Goal: Use online tool/utility: Utilize a website feature to perform a specific function

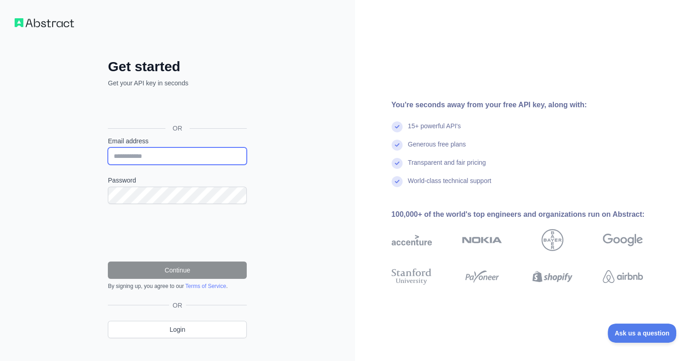
click at [183, 158] on input "Email address" at bounding box center [177, 155] width 139 height 17
click at [184, 158] on input "Email address" at bounding box center [177, 155] width 139 height 17
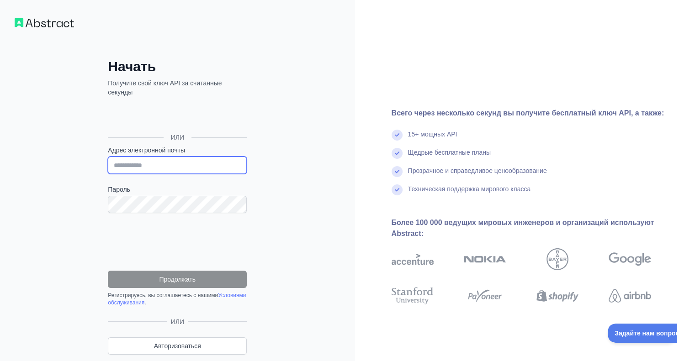
click at [213, 169] on input "Адрес электронной почты" at bounding box center [177, 165] width 139 height 17
click at [214, 169] on input "Адрес электронной почты" at bounding box center [177, 165] width 139 height 17
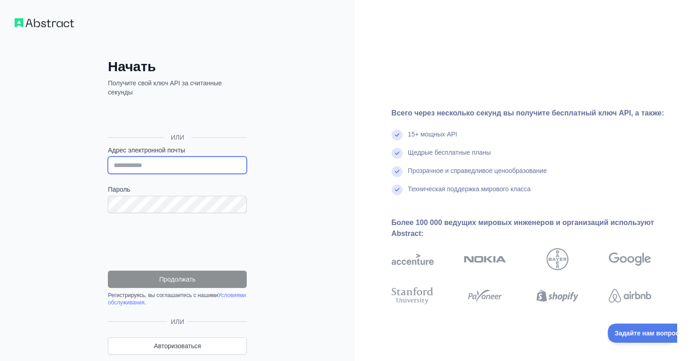
click at [214, 169] on input "Адрес электронной почты" at bounding box center [177, 165] width 139 height 17
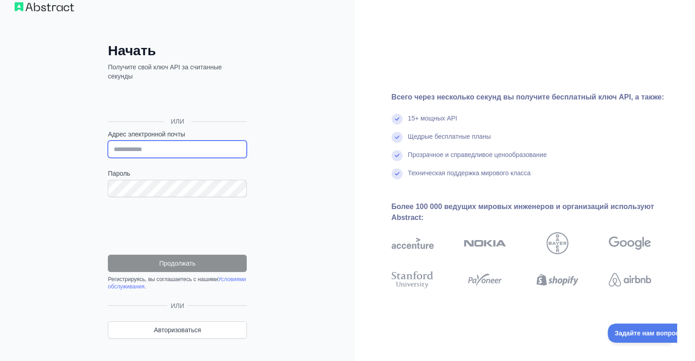
scroll to position [29, 0]
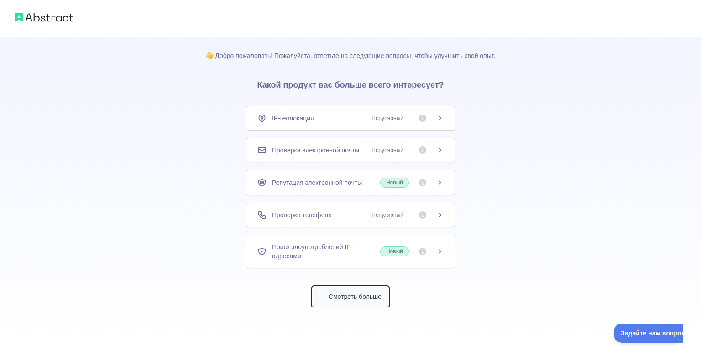
click at [373, 293] on font "Смотреть больше" at bounding box center [355, 296] width 53 height 7
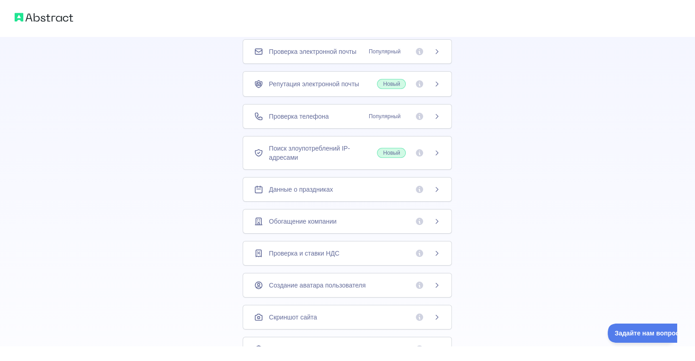
scroll to position [37, 0]
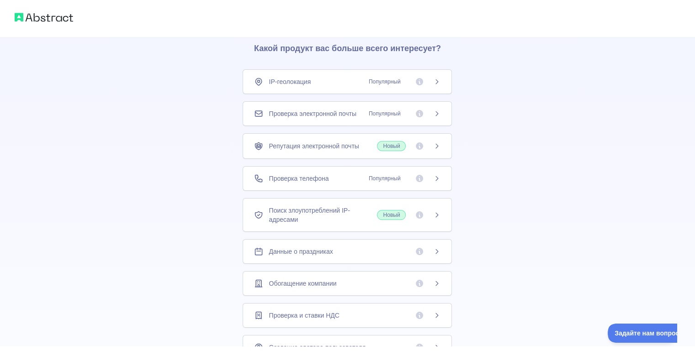
click at [434, 80] on icon at bounding box center [436, 81] width 7 height 7
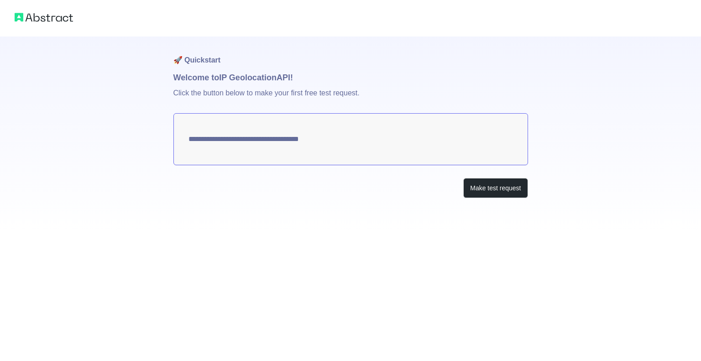
type textarea "**********"
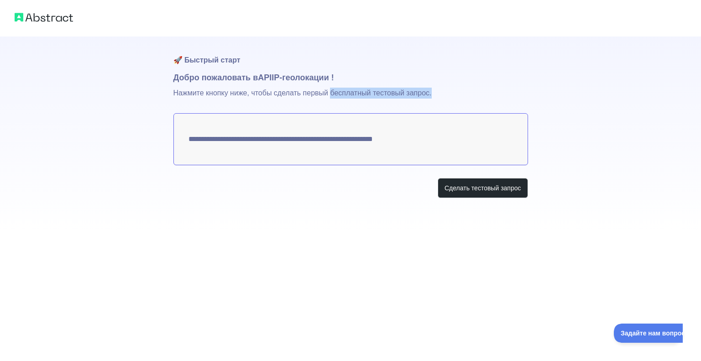
drag, startPoint x: 431, startPoint y: 93, endPoint x: 329, endPoint y: 93, distance: 102.3
click at [329, 93] on p "Нажмите кнопку ниже, чтобы сделать первый бесплатный тестовый запрос." at bounding box center [351, 98] width 355 height 29
drag, startPoint x: 437, startPoint y: 143, endPoint x: 407, endPoint y: 142, distance: 30.2
click at [407, 142] on textarea "**********" at bounding box center [351, 139] width 355 height 52
click at [408, 142] on textarea "**********" at bounding box center [351, 139] width 355 height 52
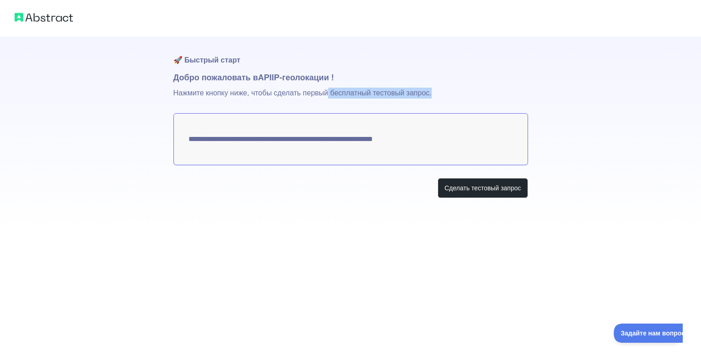
click at [393, 144] on textarea "**********" at bounding box center [351, 139] width 355 height 52
click at [507, 185] on font "Сделать тестовый запрос" at bounding box center [483, 187] width 77 height 7
drag, startPoint x: 223, startPoint y: 74, endPoint x: 372, endPoint y: 70, distance: 149.4
click at [372, 70] on div "**********" at bounding box center [351, 136] width 355 height 198
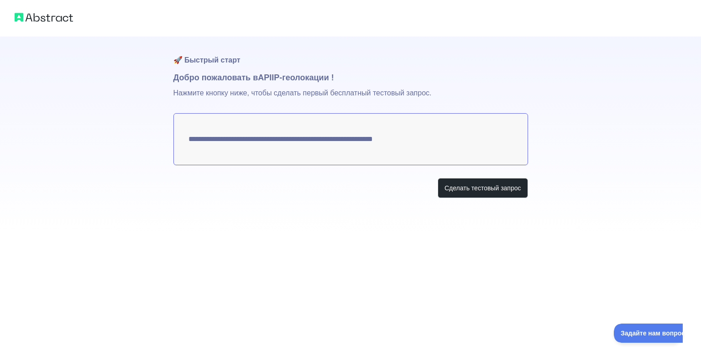
click at [242, 82] on font "Добро пожаловать в" at bounding box center [216, 77] width 85 height 9
drag, startPoint x: 216, startPoint y: 95, endPoint x: 246, endPoint y: 92, distance: 30.7
click at [225, 93] on font "Нажмите кнопку ниже, чтобы сделать первый бесплатный тестовый запрос." at bounding box center [303, 93] width 258 height 8
click at [294, 92] on font "Нажмите кнопку ниже, чтобы сделать первый бесплатный тестовый запрос." at bounding box center [303, 93] width 258 height 8
click at [347, 92] on font "Нажмите кнопку ниже, чтобы сделать первый бесплатный тестовый запрос." at bounding box center [303, 93] width 258 height 8
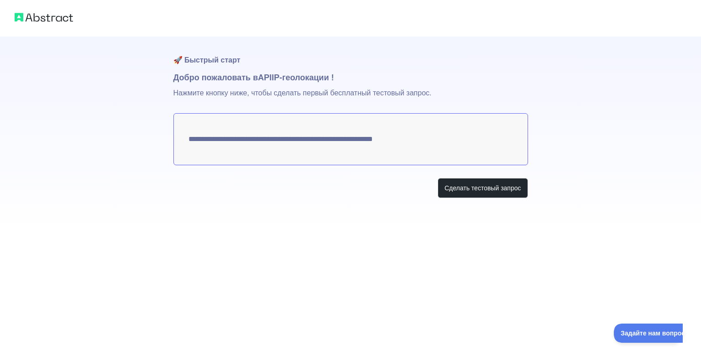
click at [398, 93] on font "Нажмите кнопку ниже, чтобы сделать первый бесплатный тестовый запрос." at bounding box center [303, 93] width 258 height 8
click at [411, 143] on textarea "**********" at bounding box center [351, 139] width 355 height 52
click at [411, 142] on textarea "**********" at bounding box center [351, 139] width 355 height 52
click at [410, 142] on textarea "**********" at bounding box center [351, 139] width 355 height 52
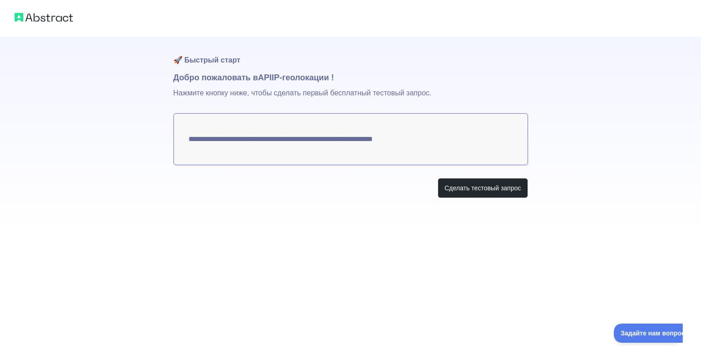
click at [37, 20] on img at bounding box center [44, 17] width 58 height 13
click at [486, 191] on font "Сделать тестовый запрос" at bounding box center [483, 187] width 77 height 7
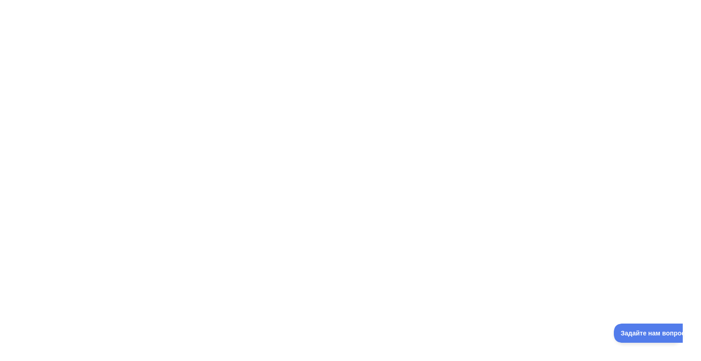
click at [329, 154] on div at bounding box center [350, 180] width 701 height 361
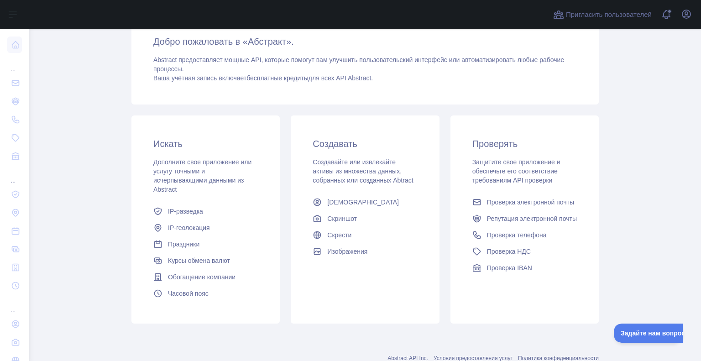
scroll to position [111, 0]
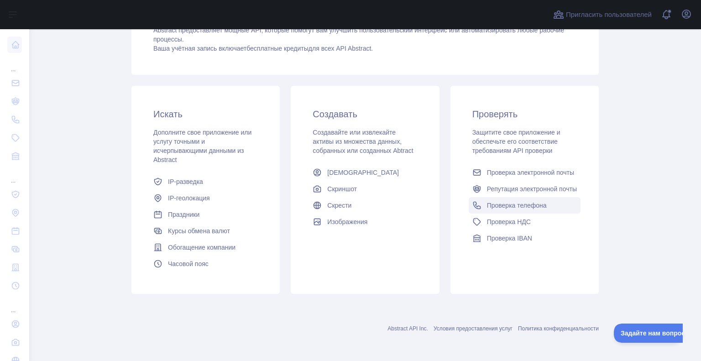
click at [547, 201] on link "Проверка телефона" at bounding box center [525, 205] width 112 height 16
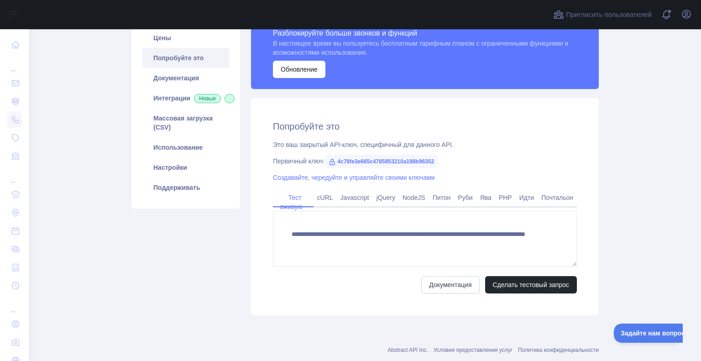
scroll to position [101, 0]
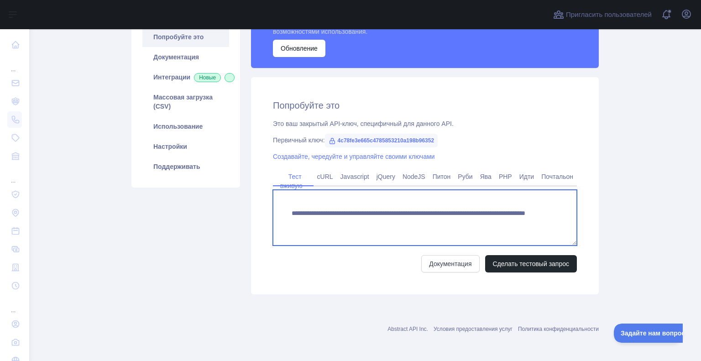
drag, startPoint x: 493, startPoint y: 223, endPoint x: 449, endPoint y: 223, distance: 43.8
click at [449, 223] on textarea "**********" at bounding box center [425, 218] width 304 height 56
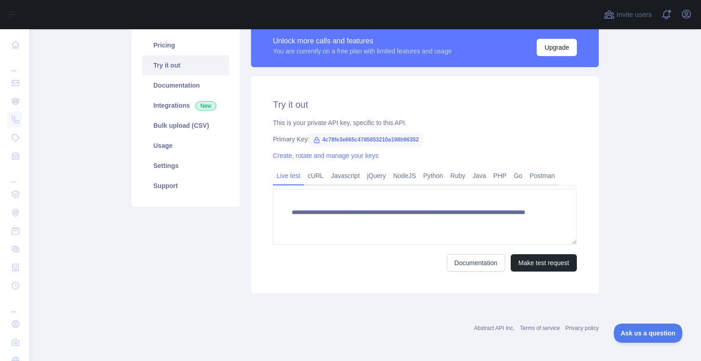
scroll to position [72, 0]
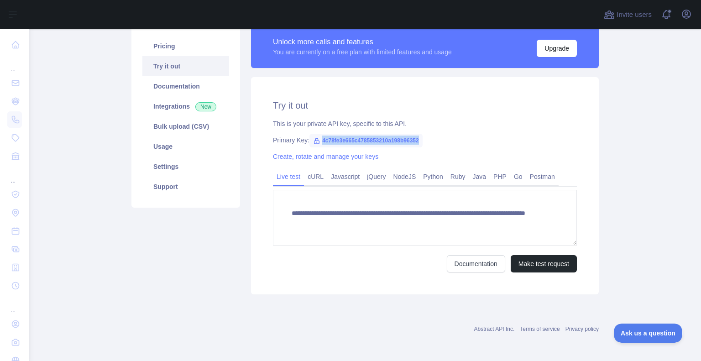
drag, startPoint x: 416, startPoint y: 140, endPoint x: 318, endPoint y: 142, distance: 97.3
click at [318, 142] on span "4c78fe3e665c4785853210a198b96352" at bounding box center [366, 141] width 113 height 14
copy span "4c78fe3e665c4785853210a198b96352"
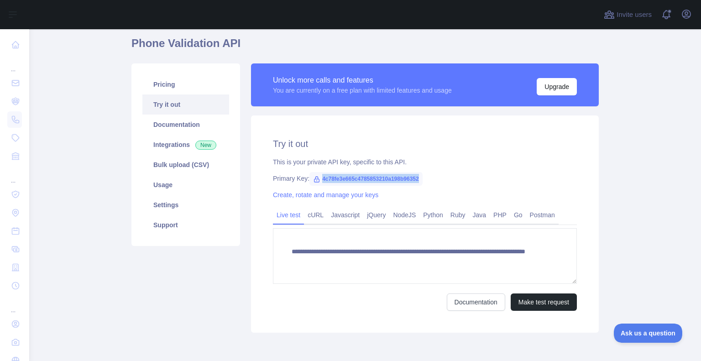
scroll to position [0, 0]
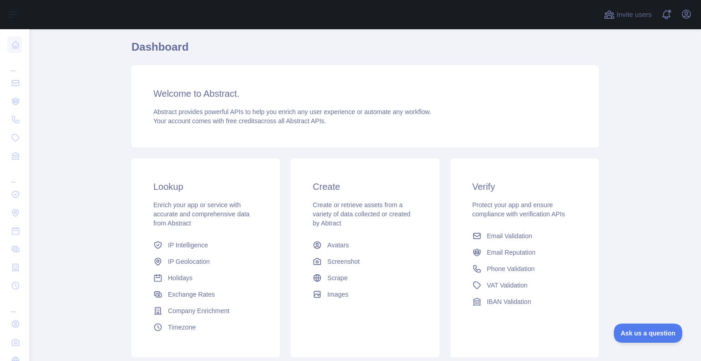
scroll to position [46, 0]
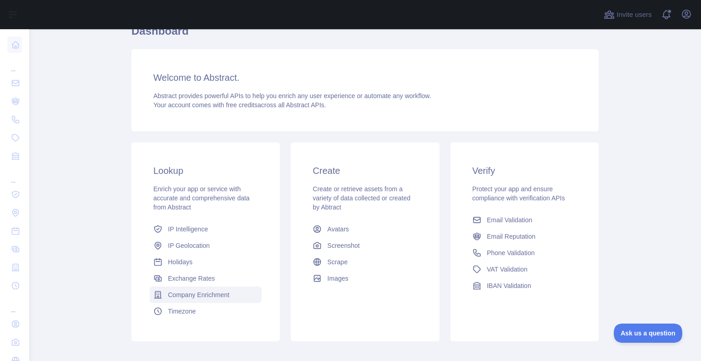
click at [212, 297] on span "Company Enrichment" at bounding box center [199, 294] width 62 height 9
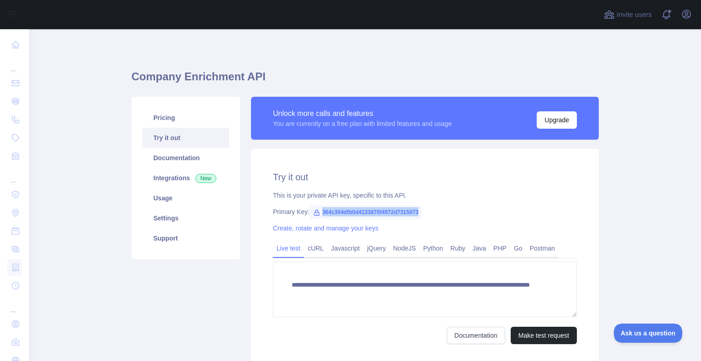
drag, startPoint x: 416, startPoint y: 212, endPoint x: 317, endPoint y: 213, distance: 99.5
click at [317, 213] on span "364c304dfb0d4133870f4972d7315073" at bounding box center [366, 212] width 113 height 14
copy span "364c304dfb0d4133870f4972d7315073"
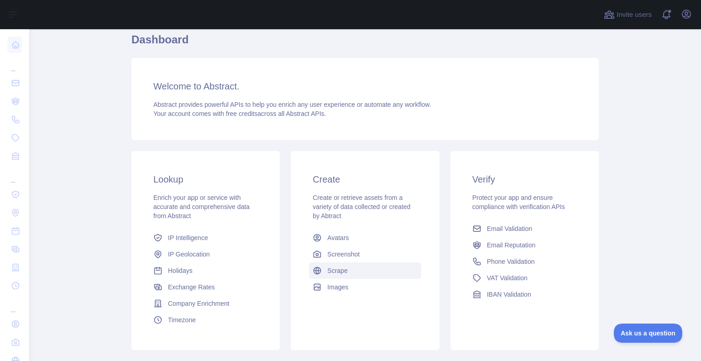
scroll to position [91, 0]
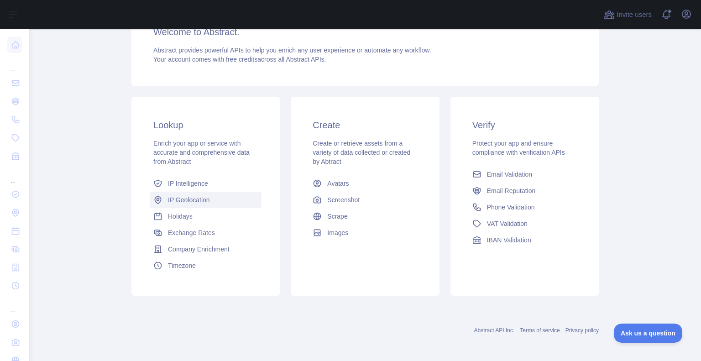
click at [213, 199] on link "IP Geolocation" at bounding box center [206, 200] width 112 height 16
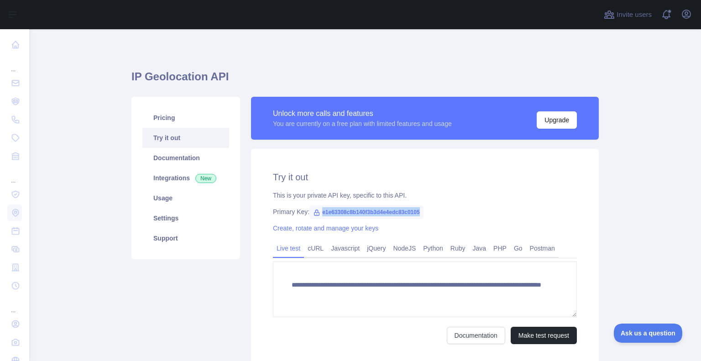
drag, startPoint x: 415, startPoint y: 211, endPoint x: 318, endPoint y: 210, distance: 96.8
click at [317, 211] on span "e1e63308c8b140f3b3d4e4edc83c0105" at bounding box center [367, 212] width 114 height 14
copy span "e1e63308c8b140f3b3d4e4edc83c0105"
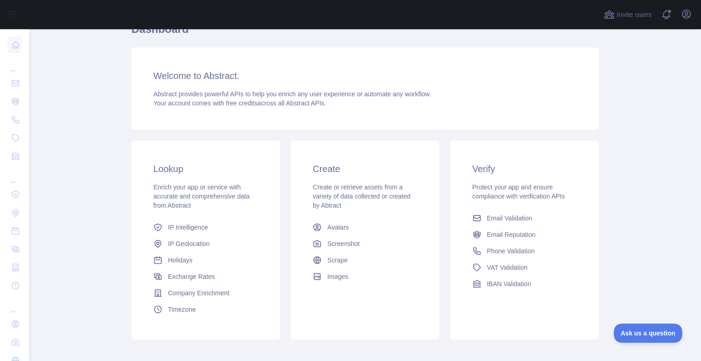
scroll to position [93, 0]
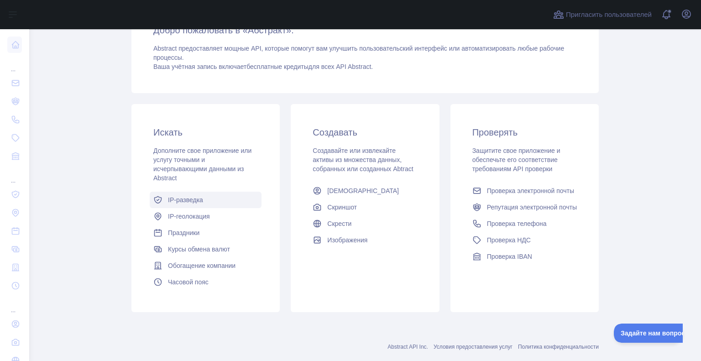
drag, startPoint x: 186, startPoint y: 215, endPoint x: 183, endPoint y: 204, distance: 10.9
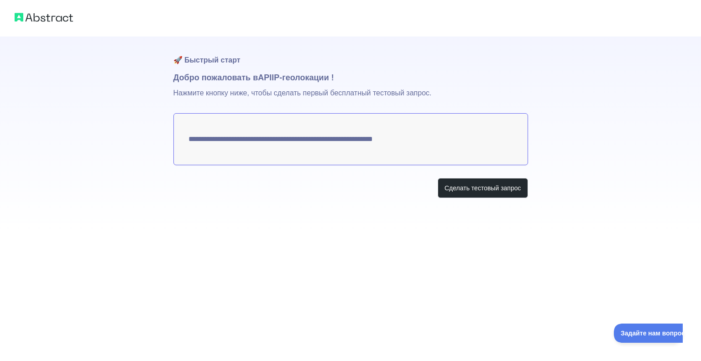
click at [285, 85] on p "Нажмите кнопку ниже, чтобы сделать первый бесплатный тестовый запрос." at bounding box center [351, 98] width 355 height 29
click at [165, 61] on div "**********" at bounding box center [350, 117] width 701 height 235
click at [181, 62] on font "🚀 Быстрый старт" at bounding box center [207, 60] width 67 height 8
drag, startPoint x: 181, startPoint y: 62, endPoint x: 209, endPoint y: 60, distance: 27.9
click at [181, 61] on font "🚀 Быстрый старт" at bounding box center [207, 60] width 67 height 8
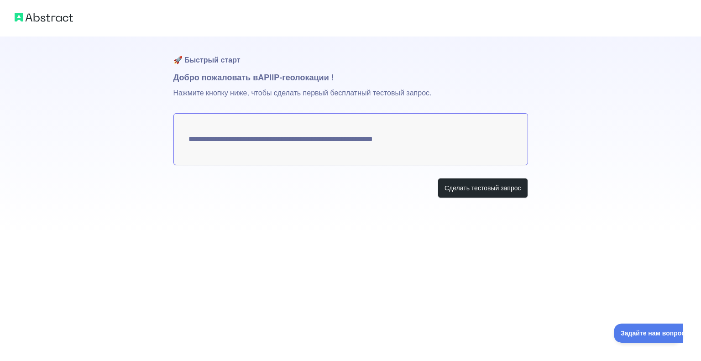
drag, startPoint x: 210, startPoint y: 60, endPoint x: 467, endPoint y: 116, distance: 262.5
click at [211, 60] on font "🚀 Быстрый старт" at bounding box center [207, 60] width 67 height 8
click at [358, 142] on textarea "**********" at bounding box center [351, 139] width 355 height 52
drag, startPoint x: 358, startPoint y: 142, endPoint x: 438, endPoint y: 156, distance: 81.2
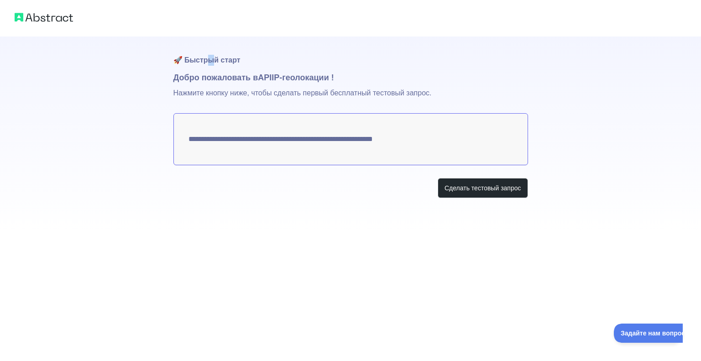
click at [359, 141] on textarea "**********" at bounding box center [351, 139] width 355 height 52
drag, startPoint x: 475, startPoint y: 209, endPoint x: 486, endPoint y: 202, distance: 12.9
click at [480, 205] on div "**********" at bounding box center [351, 136] width 355 height 198
click at [489, 193] on button "Сделать тестовый запрос" at bounding box center [483, 188] width 90 height 21
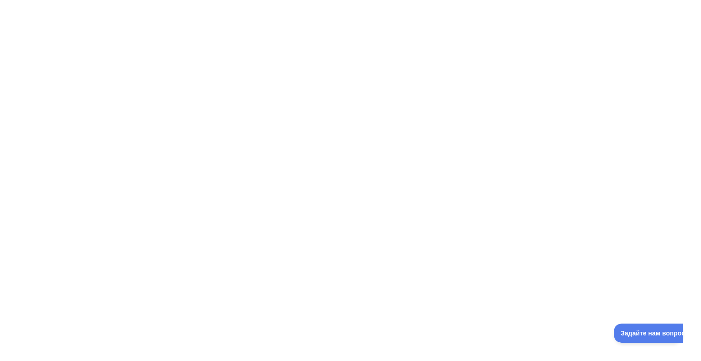
drag, startPoint x: 69, startPoint y: 0, endPoint x: 396, endPoint y: 60, distance: 332.4
click at [396, 61] on div at bounding box center [350, 180] width 701 height 361
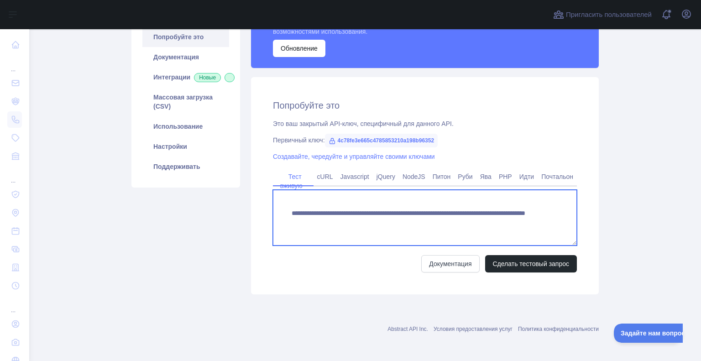
click at [491, 221] on textarea "**********" at bounding box center [425, 218] width 304 height 56
drag, startPoint x: 491, startPoint y: 221, endPoint x: 450, endPoint y: 224, distance: 41.2
click at [450, 224] on textarea "**********" at bounding box center [425, 218] width 304 height 56
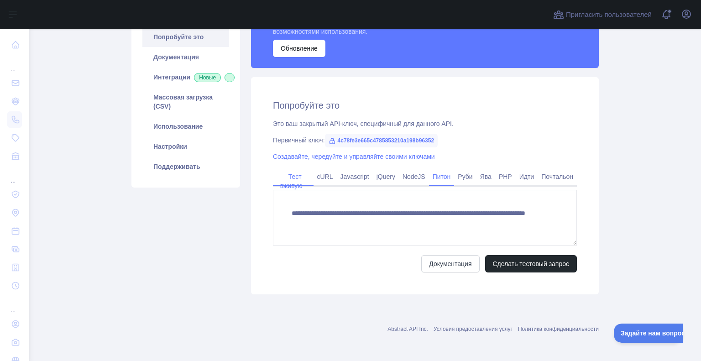
click at [433, 177] on font "Питон" at bounding box center [442, 176] width 18 height 7
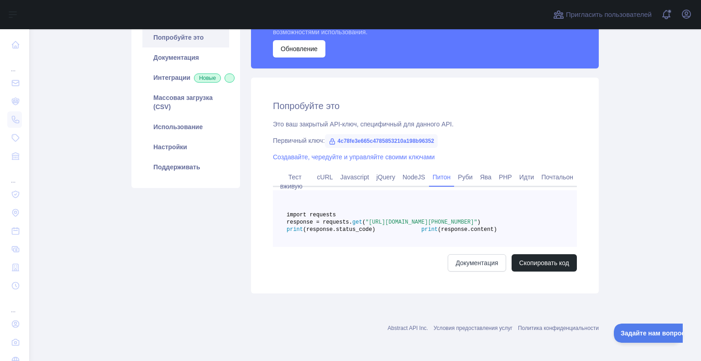
scroll to position [122, 0]
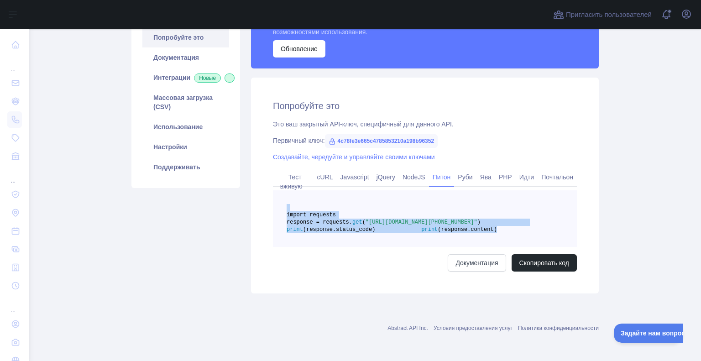
drag, startPoint x: 407, startPoint y: 234, endPoint x: 323, endPoint y: 187, distance: 96.3
click at [323, 190] on pre "import requests response = requests. get ( "https://phonevalidation.abstractapi…" at bounding box center [425, 218] width 304 height 57
copy code "import requests response = requests. get ( "https://phonevalidation.abstractapi…"
click at [684, 222] on main "API проверки телефона Цены Попробуйте это Документация Интеграции Новые Массова…" at bounding box center [365, 195] width 672 height 332
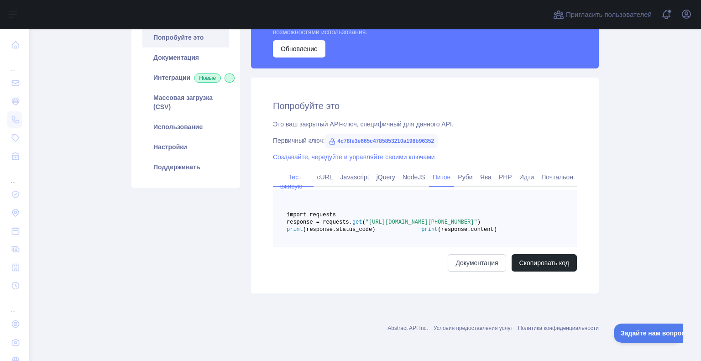
click at [291, 174] on font "Тест вживую" at bounding box center [291, 182] width 22 height 16
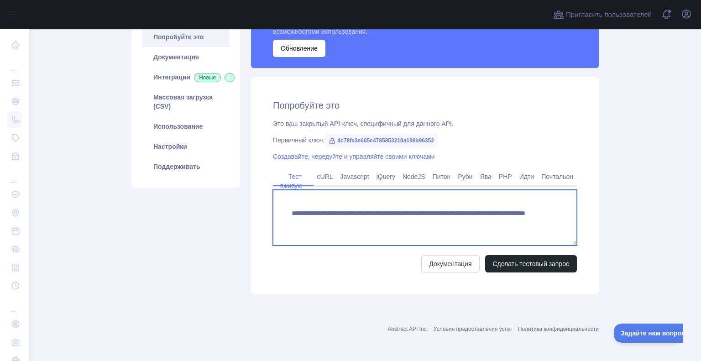
drag, startPoint x: 450, startPoint y: 221, endPoint x: 495, endPoint y: 227, distance: 45.6
click at [495, 227] on textarea "**********" at bounding box center [425, 218] width 304 height 56
type textarea "**********"
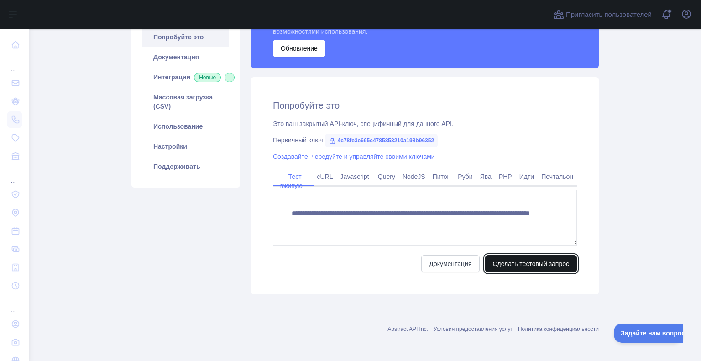
click at [518, 266] on font "Сделать тестовый запрос" at bounding box center [531, 263] width 77 height 7
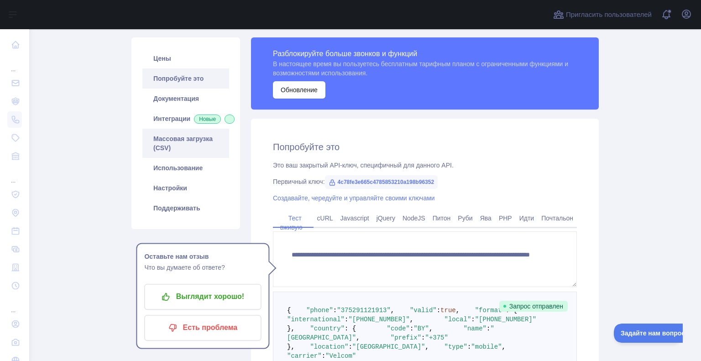
scroll to position [46, 0]
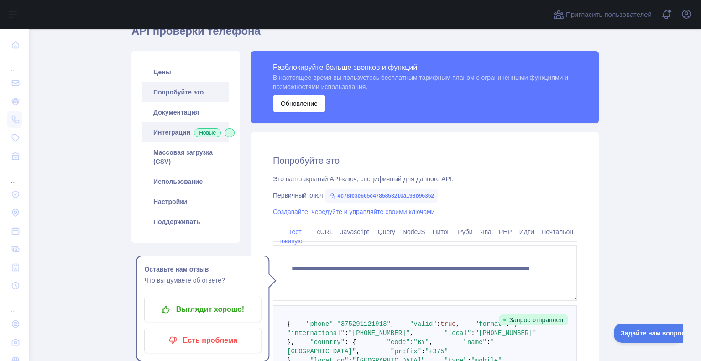
click at [174, 130] on font "Интеграции" at bounding box center [171, 132] width 37 height 7
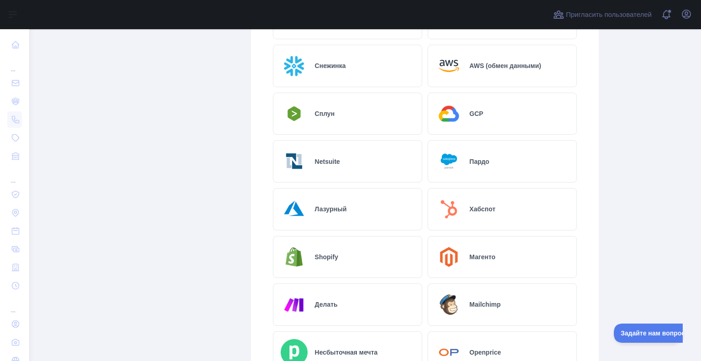
scroll to position [320, 0]
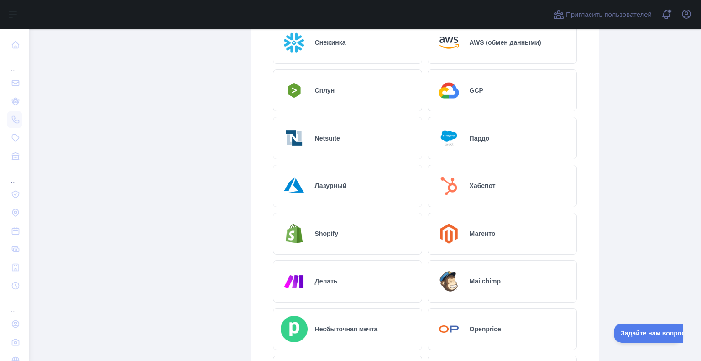
click at [487, 235] on font "Магенто" at bounding box center [483, 233] width 26 height 7
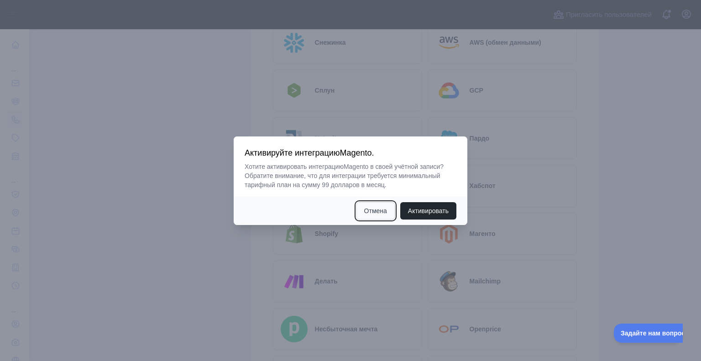
click at [361, 212] on button "Отмена" at bounding box center [376, 210] width 38 height 17
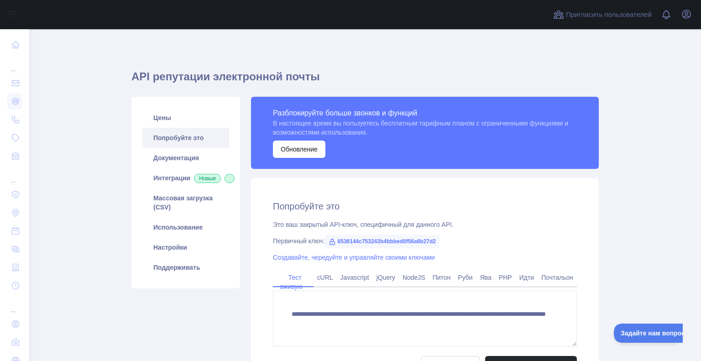
scroll to position [101, 0]
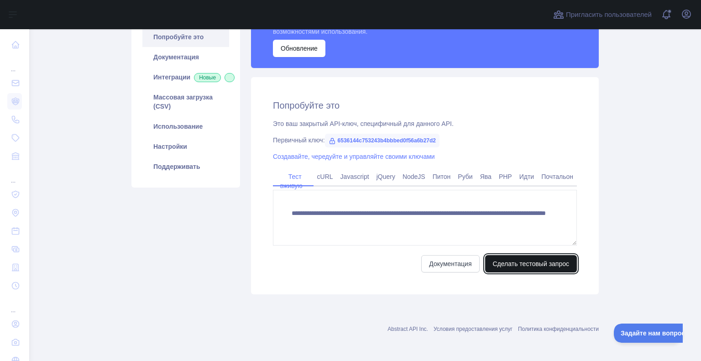
click at [537, 265] on font "Сделать тестовый запрос" at bounding box center [531, 263] width 77 height 7
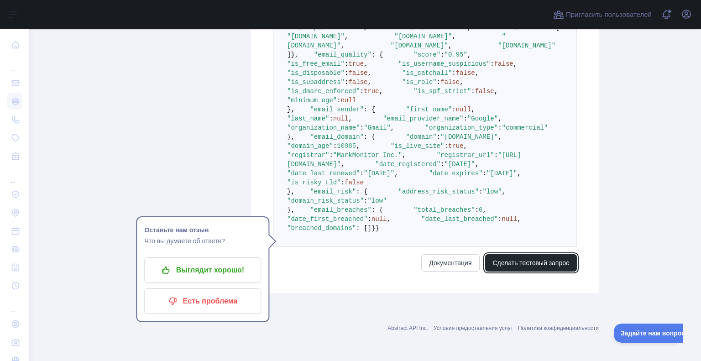
scroll to position [512, 0]
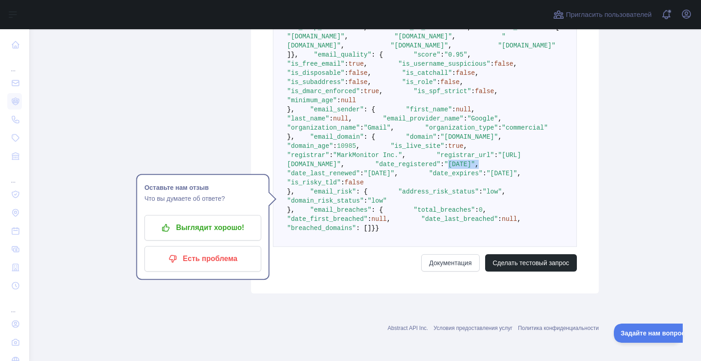
drag, startPoint x: 428, startPoint y: 232, endPoint x: 382, endPoint y: 232, distance: 46.1
click at [382, 232] on pre "{ "email_address" : "[EMAIL_ADDRESS][DOMAIN_NAME]" , "email_deliverability" : {…" at bounding box center [425, 114] width 304 height 266
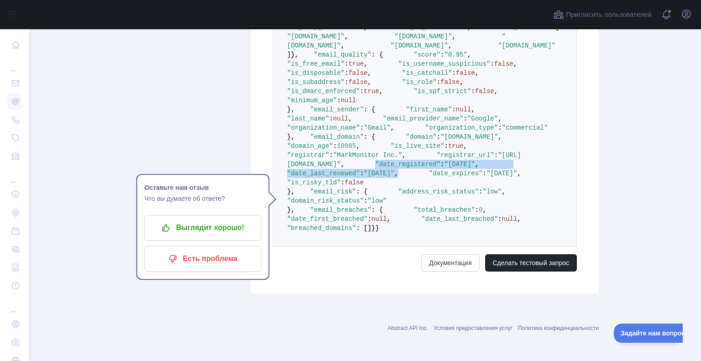
drag, startPoint x: 445, startPoint y: 241, endPoint x: 312, endPoint y: 228, distance: 133.5
click at [312, 228] on pre "{ "email_address" : "[EMAIL_ADDRESS][DOMAIN_NAME]" , "email_deliverability" : {…" at bounding box center [425, 114] width 304 height 266
copy code ""date_registered" : "[DATE]" , "date_last_renewed" : "[DATE]" ,"
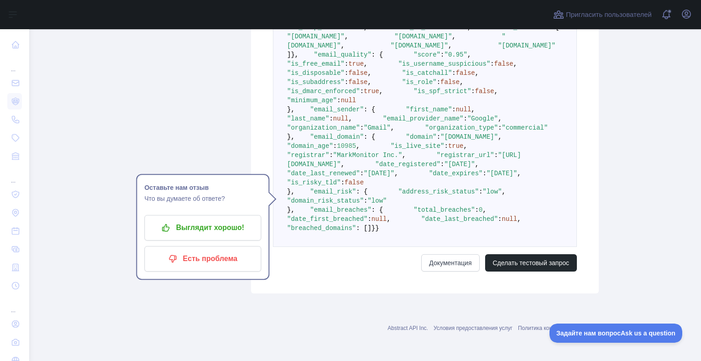
drag, startPoint x: 526, startPoint y: 188, endPoint x: 524, endPoint y: 202, distance: 14.9
click at [527, 188] on pre "{ "email_address" : "[EMAIL_ADDRESS][DOMAIN_NAME]" , "email_deliverability" : {…" at bounding box center [425, 114] width 304 height 266
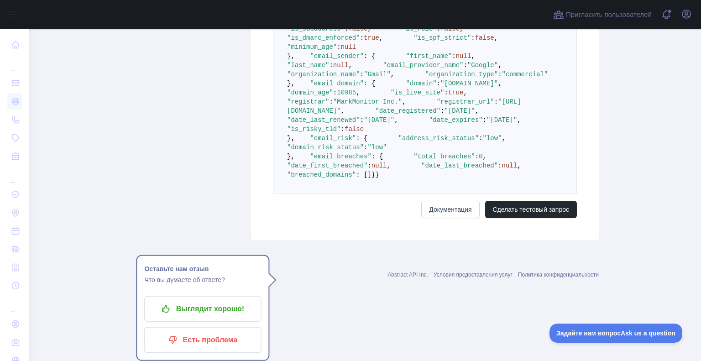
scroll to position [649, 0]
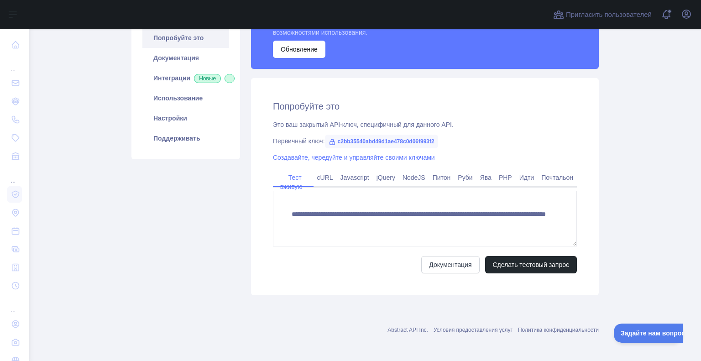
scroll to position [101, 0]
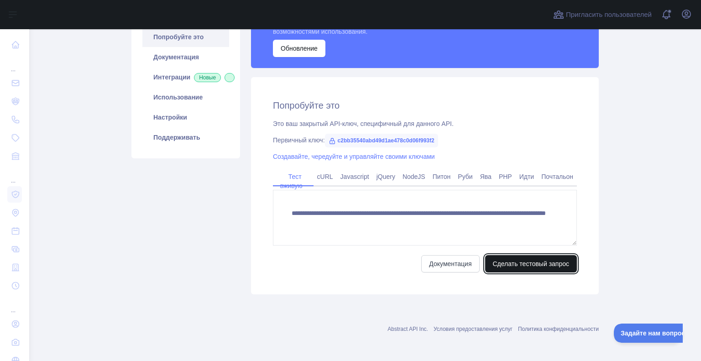
click at [513, 272] on button "Сделать тестовый запрос" at bounding box center [531, 263] width 92 height 17
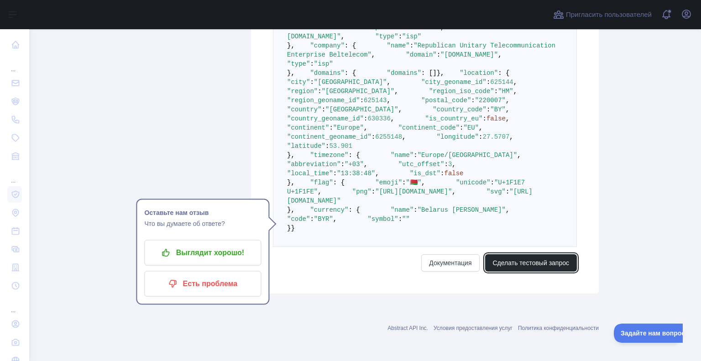
scroll to position [558, 0]
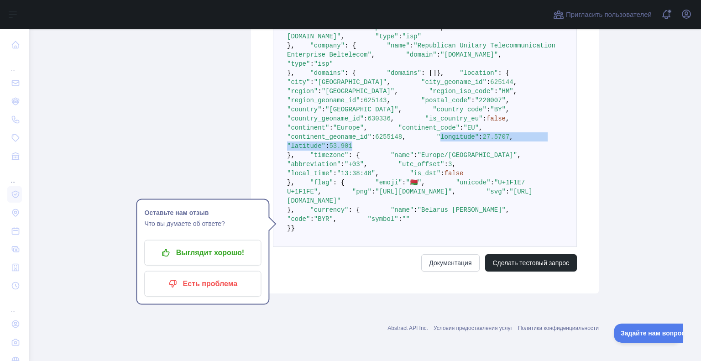
drag, startPoint x: 385, startPoint y: 177, endPoint x: 315, endPoint y: 170, distance: 70.7
click at [315, 170] on pre "{ "ip_address" : "[TECHNICAL_ID]" , "security" : { "is_vpn" : false , "is_proxy…" at bounding box center [425, 105] width 304 height 284
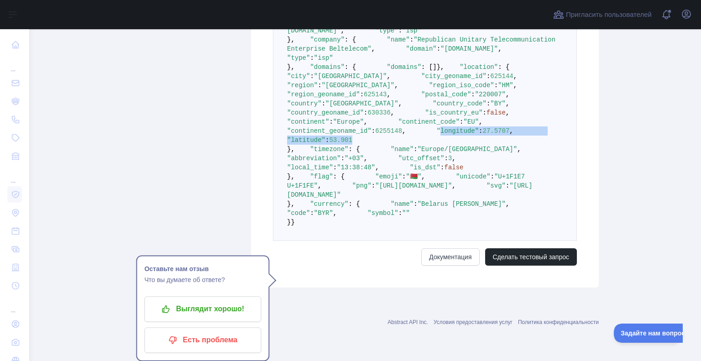
scroll to position [649, 0]
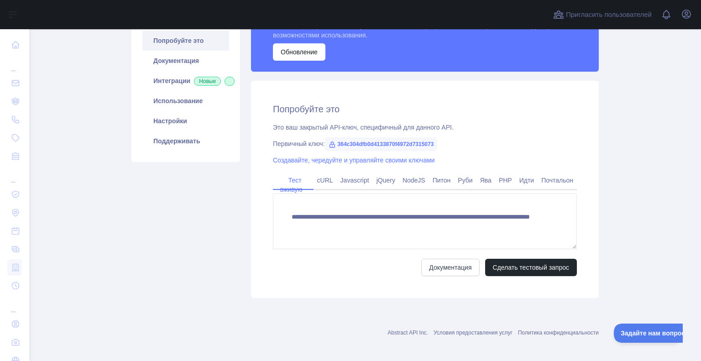
scroll to position [101, 0]
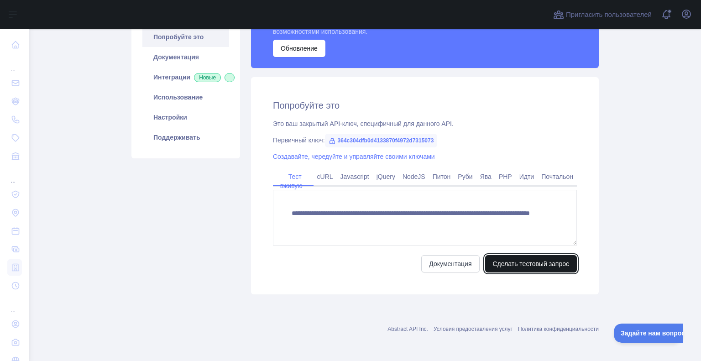
click at [519, 267] on font "Сделать тестовый запрос" at bounding box center [531, 263] width 77 height 7
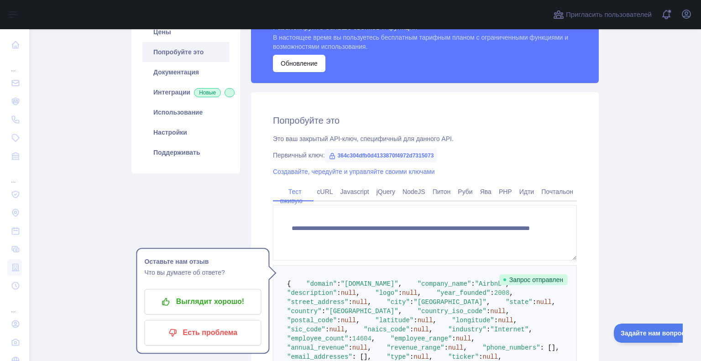
scroll to position [0, 0]
